Goal: Transaction & Acquisition: Purchase product/service

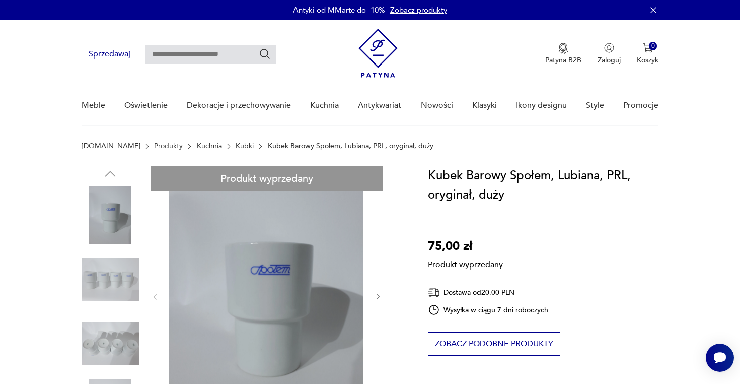
click at [213, 53] on input "text" at bounding box center [210, 54] width 131 height 19
type input "*****"
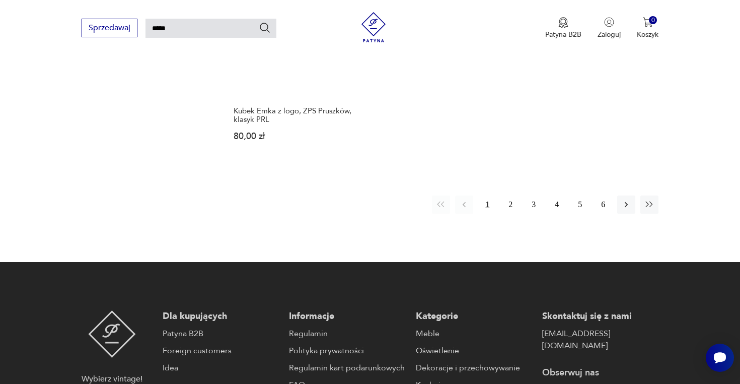
scroll to position [1359, 0]
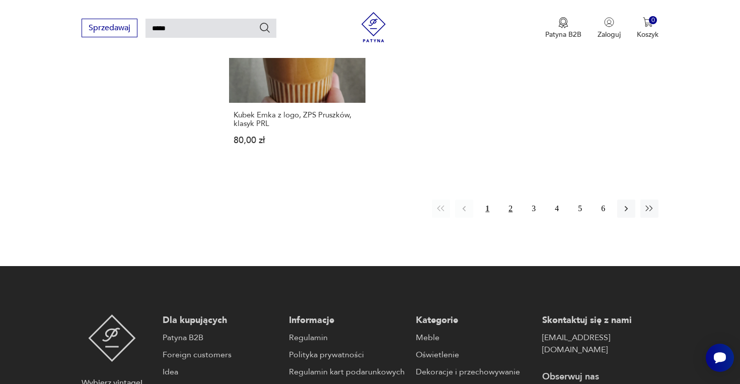
click at [510, 199] on button "2" at bounding box center [510, 208] width 18 height 18
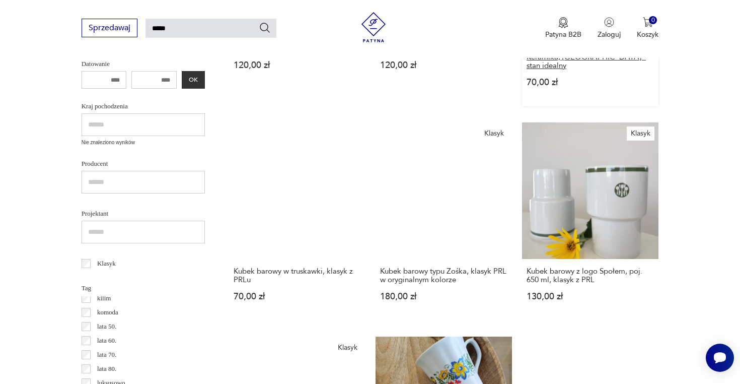
scroll to position [350, 0]
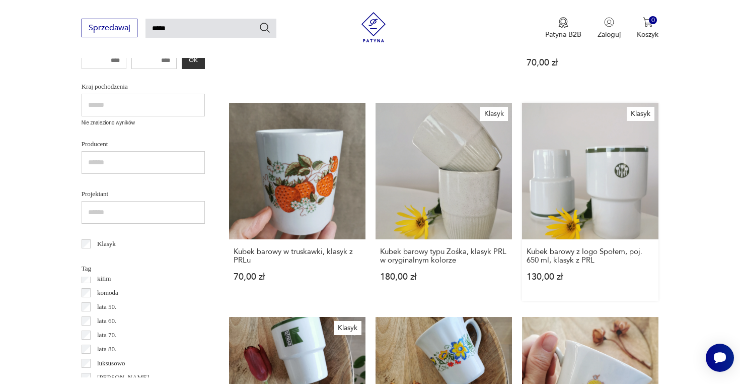
click at [596, 186] on link "Klasyk Kubek barowy z logo Społem, poj. 650 ml, klasyk z PRL 130,00 zł" at bounding box center [590, 202] width 136 height 198
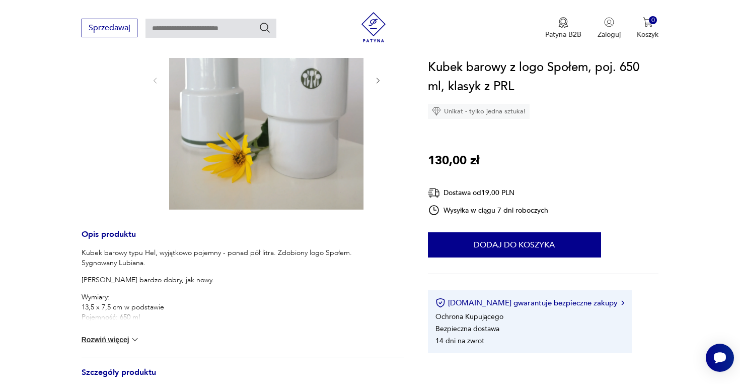
scroll to position [218, 0]
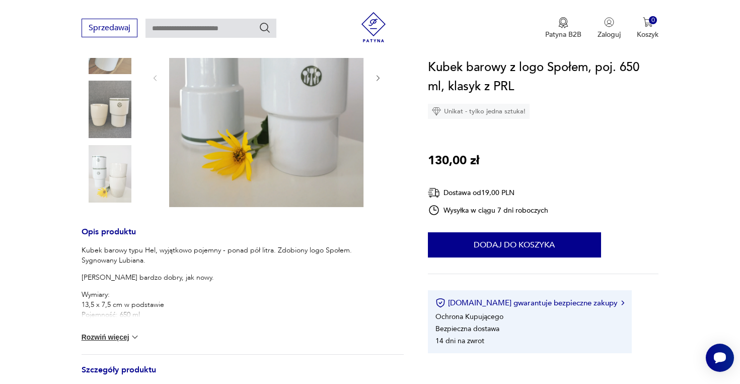
click at [113, 338] on button "Rozwiń więcej" at bounding box center [111, 337] width 58 height 10
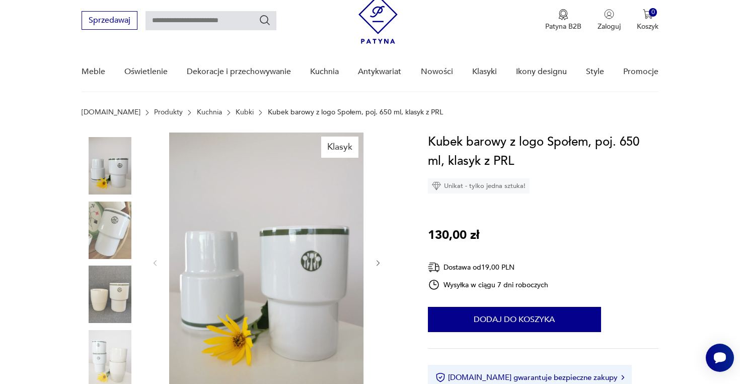
scroll to position [33, 0]
click at [103, 225] on img at bounding box center [110, 230] width 57 height 57
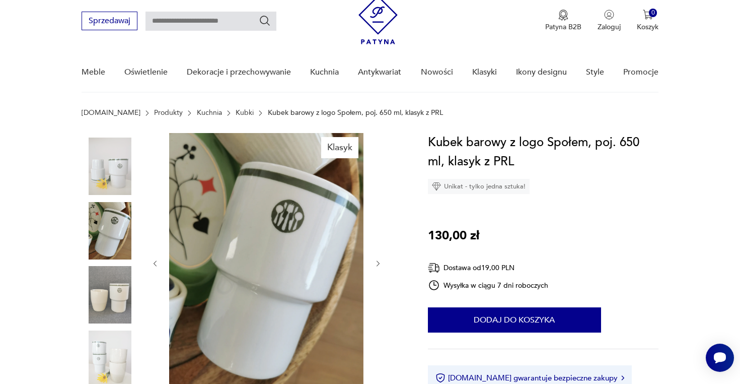
click at [111, 170] on img at bounding box center [110, 165] width 57 height 57
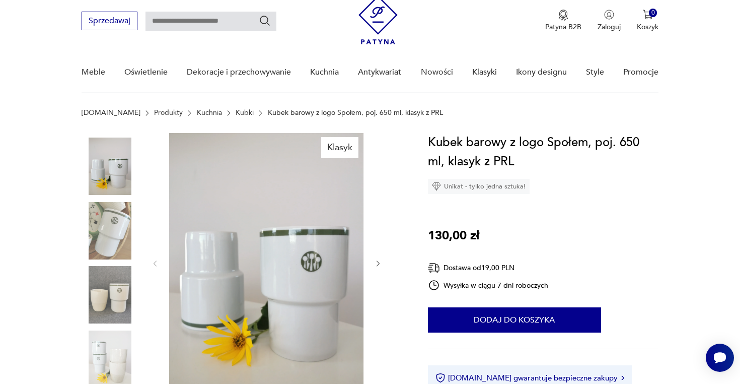
click at [110, 324] on div at bounding box center [110, 295] width 57 height 59
click at [107, 287] on img at bounding box center [110, 294] width 57 height 57
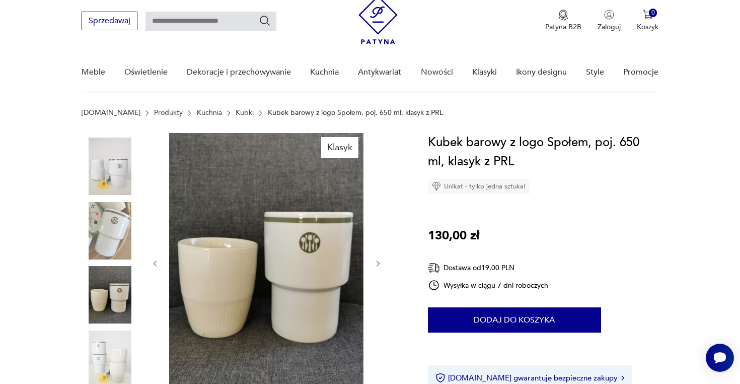
click at [110, 304] on img at bounding box center [110, 294] width 57 height 57
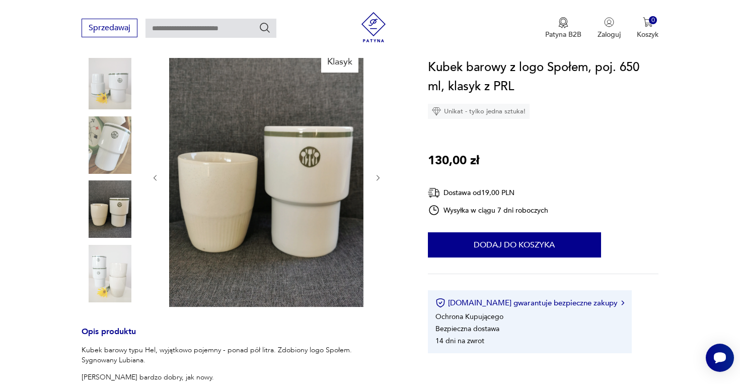
scroll to position [121, 0]
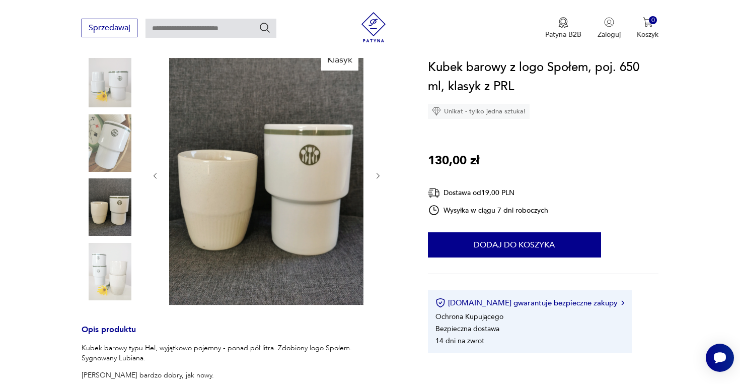
click at [110, 289] on img at bounding box center [110, 271] width 57 height 57
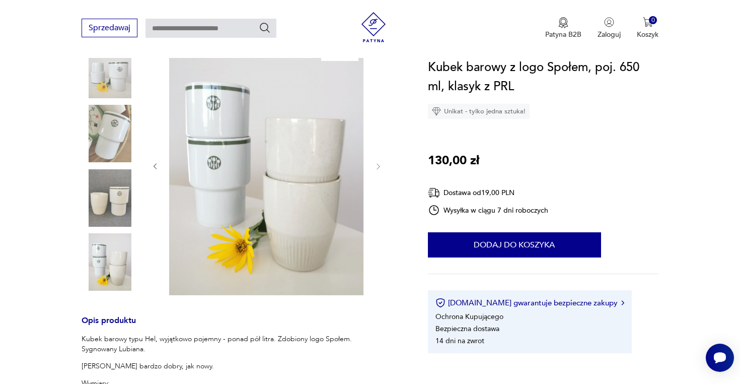
scroll to position [126, 0]
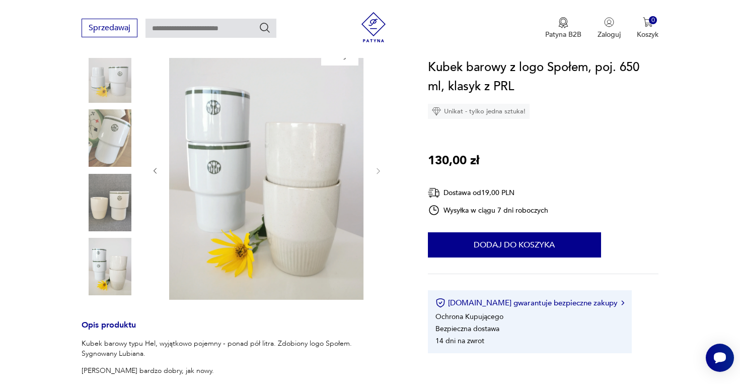
click at [120, 147] on img at bounding box center [110, 137] width 57 height 57
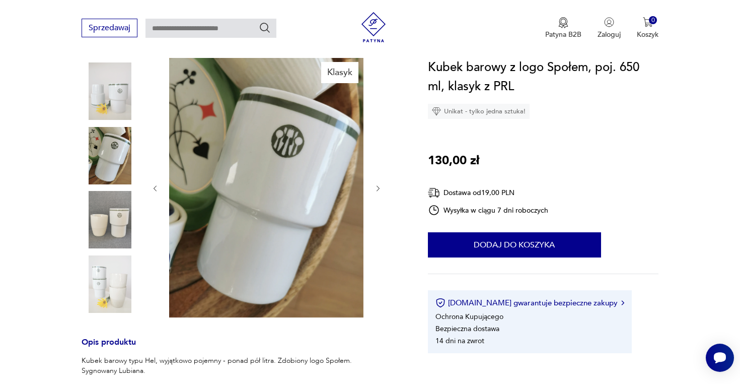
scroll to position [108, 0]
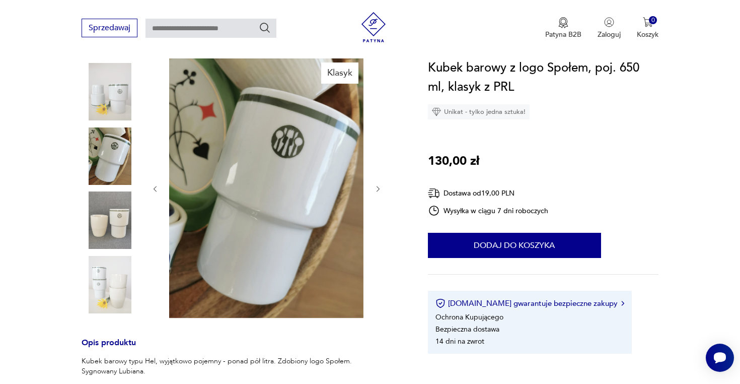
click at [382, 189] on icon "button" at bounding box center [378, 189] width 9 height 9
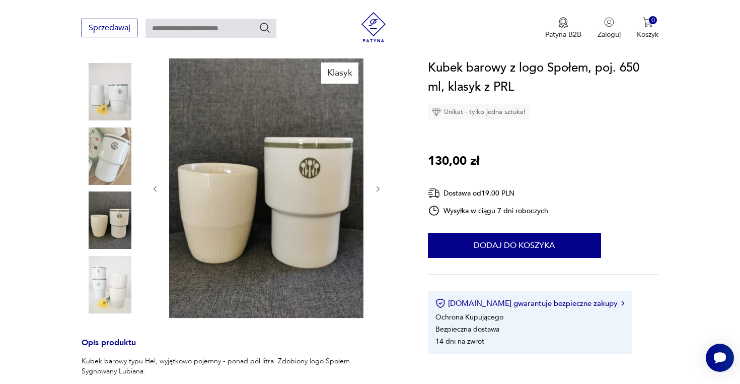
click at [382, 189] on icon "button" at bounding box center [378, 189] width 9 height 9
